Goal: Task Accomplishment & Management: Use online tool/utility

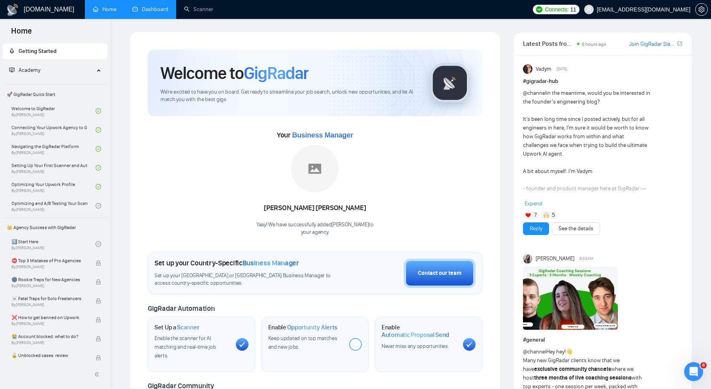
click at [139, 18] on li "Dashboard" at bounding box center [150, 9] width 52 height 19
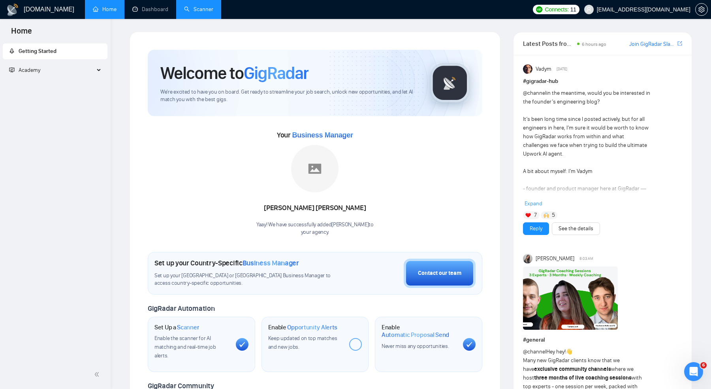
click at [192, 18] on li "Scanner" at bounding box center [198, 9] width 45 height 19
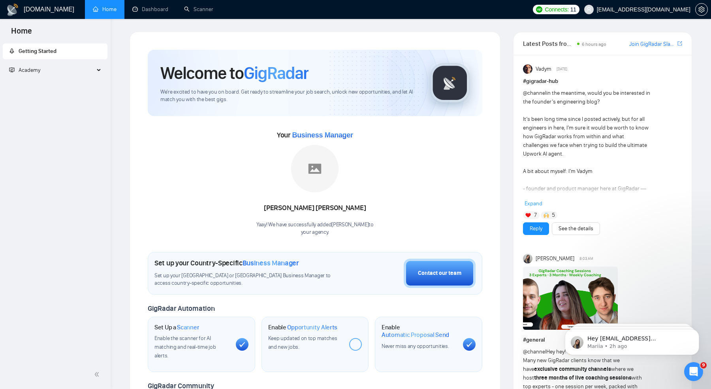
click at [80, 72] on span "Academy" at bounding box center [51, 70] width 85 height 16
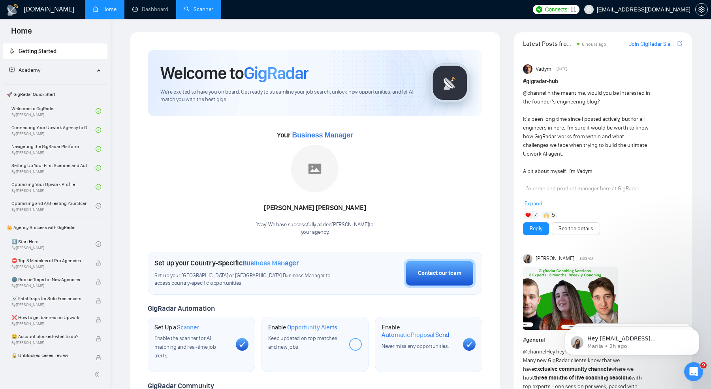
click at [192, 10] on link "Scanner" at bounding box center [198, 9] width 29 height 7
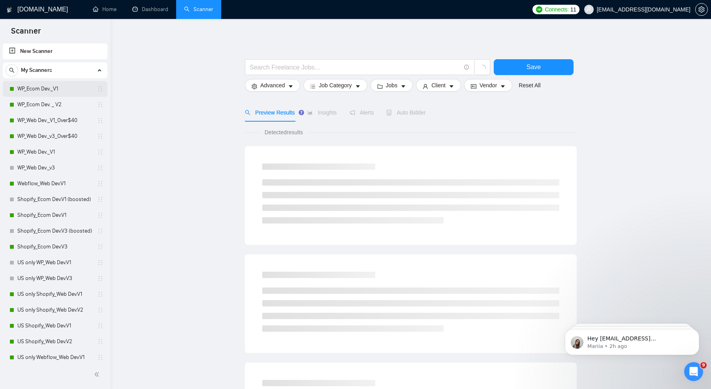
click at [41, 87] on link "WP_Ecom Dev._V1" at bounding box center [54, 89] width 75 height 16
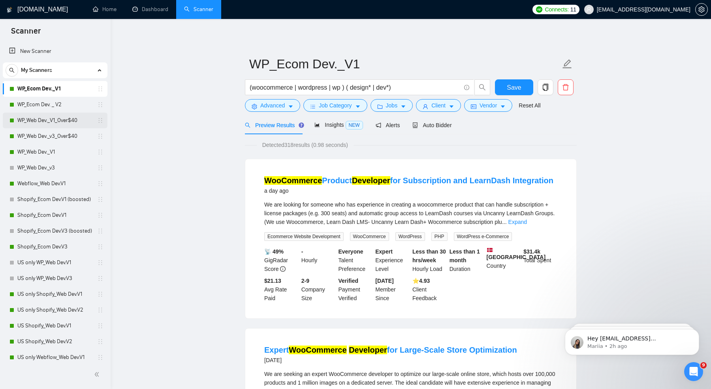
click at [43, 120] on link "WP_Web Dev._V1_Over$40" at bounding box center [54, 121] width 75 height 16
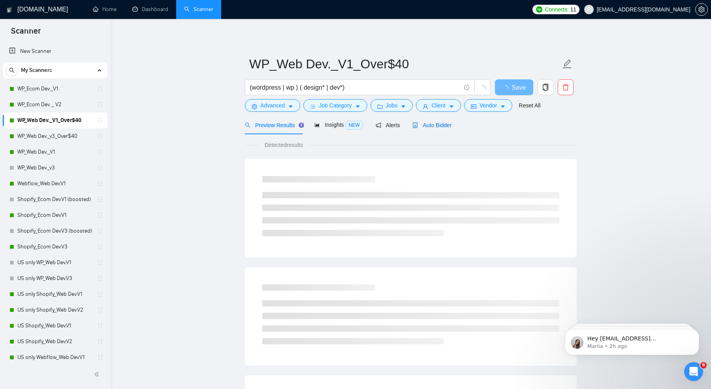
click at [437, 126] on span "Auto Bidder" at bounding box center [432, 125] width 39 height 6
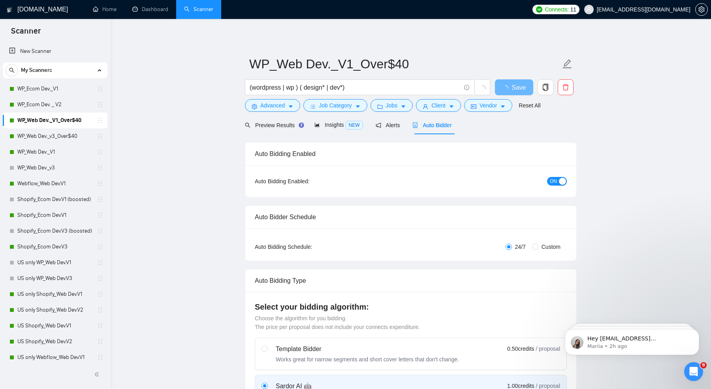
radio input "false"
radio input "true"
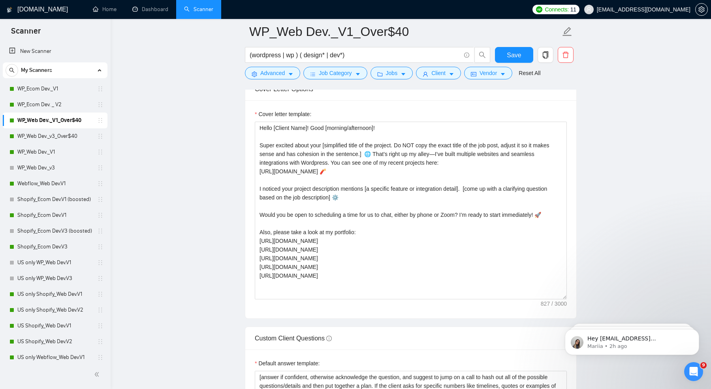
scroll to position [908, 0]
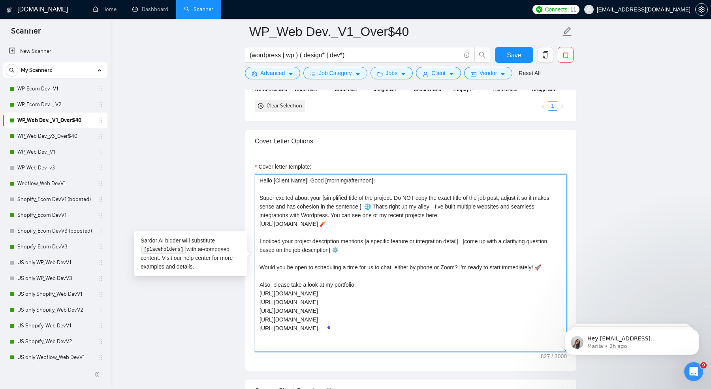
drag, startPoint x: 262, startPoint y: 293, endPoint x: 334, endPoint y: 325, distance: 79.1
click at [334, 325] on textarea "Hello [Client Name]! Good [morning/afternoon]! Super excited about your [simpli…" at bounding box center [411, 263] width 312 height 178
drag, startPoint x: 338, startPoint y: 329, endPoint x: 260, endPoint y: 293, distance: 85.4
click at [260, 293] on textarea "Hello [Client Name]! Good [morning/afternoon]! Super excited about your [simpli…" at bounding box center [411, 263] width 312 height 178
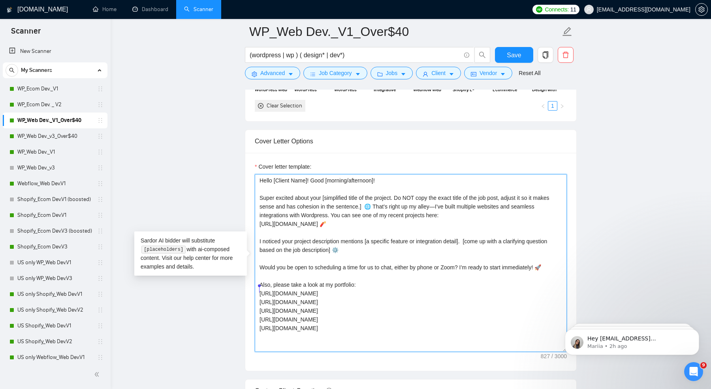
click at [287, 223] on textarea "Hello [Client Name]! Good [morning/afternoon]! Super excited about your [simpli…" at bounding box center [411, 263] width 312 height 178
drag, startPoint x: 260, startPoint y: 291, endPoint x: 335, endPoint y: 327, distance: 83.2
click at [335, 327] on textarea "Hello [Client Name]! Good [morning/afternoon]! Super excited about your [simpli…" at bounding box center [411, 263] width 312 height 178
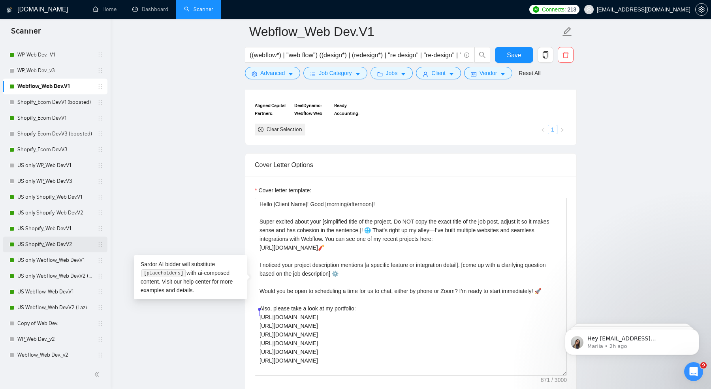
scroll to position [122, 0]
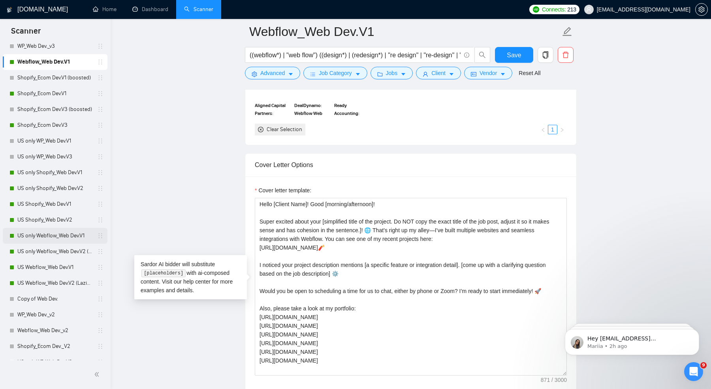
click at [48, 239] on link "US only Webflow_Web Dev.V1" at bounding box center [54, 236] width 75 height 16
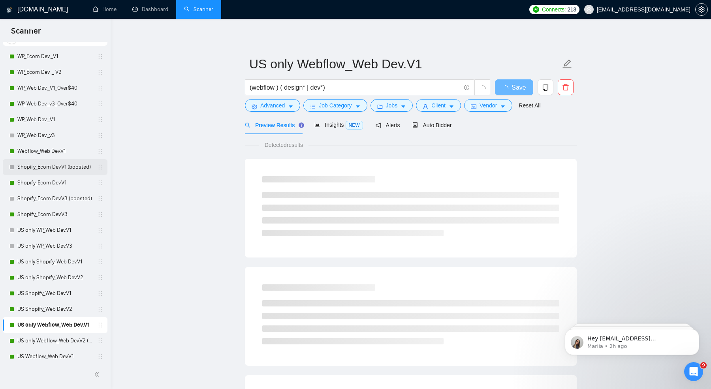
scroll to position [32, 0]
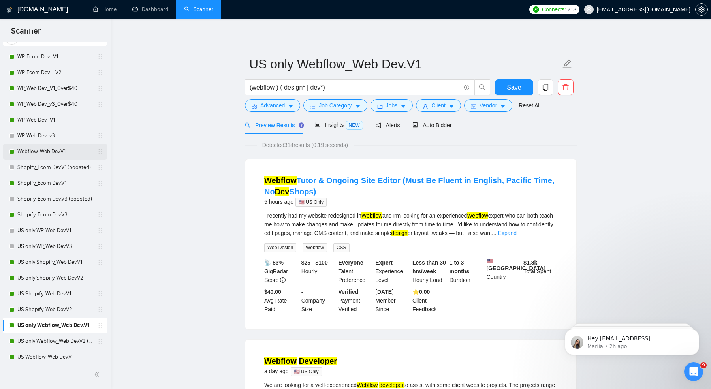
click at [41, 150] on link "Webflow_Web Dev.V1" at bounding box center [54, 152] width 75 height 16
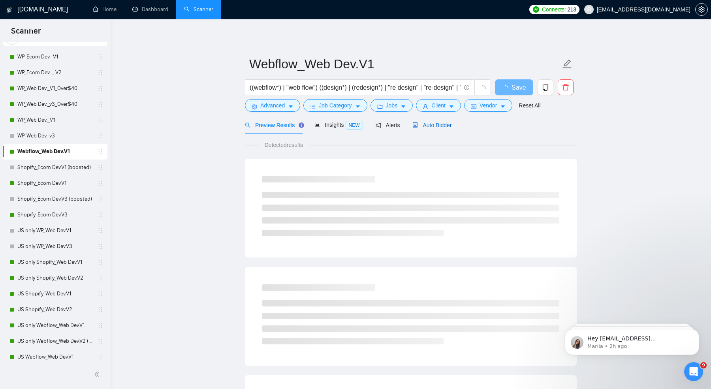
click at [433, 122] on span "Auto Bidder" at bounding box center [432, 125] width 39 height 6
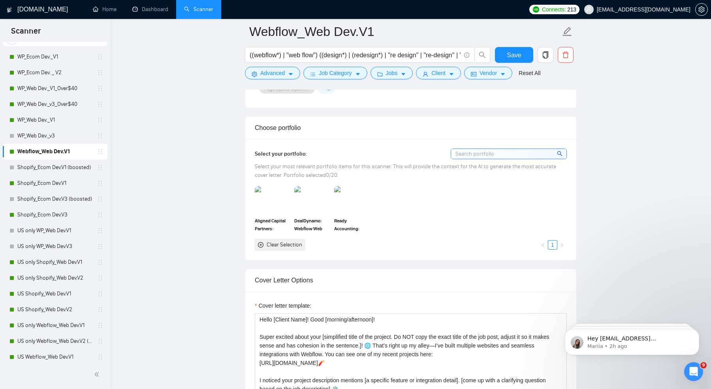
scroll to position [980, 0]
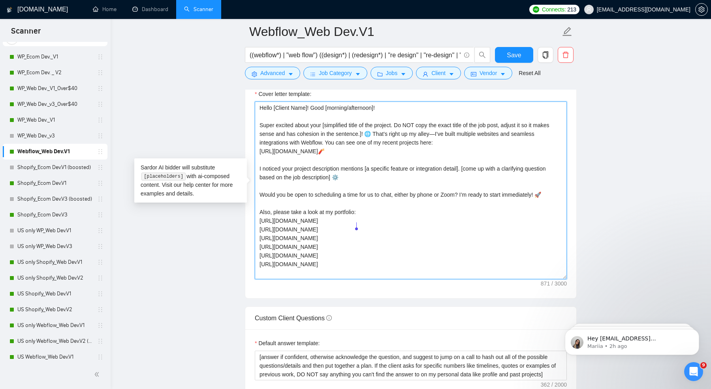
drag, startPoint x: 259, startPoint y: 219, endPoint x: 373, endPoint y: 229, distance: 115.0
click at [373, 229] on textarea "Hello [Client Name]! Good [morning/afternoon]! Super excited about your [simpli…" at bounding box center [411, 191] width 312 height 178
